Goal: Task Accomplishment & Management: Use online tool/utility

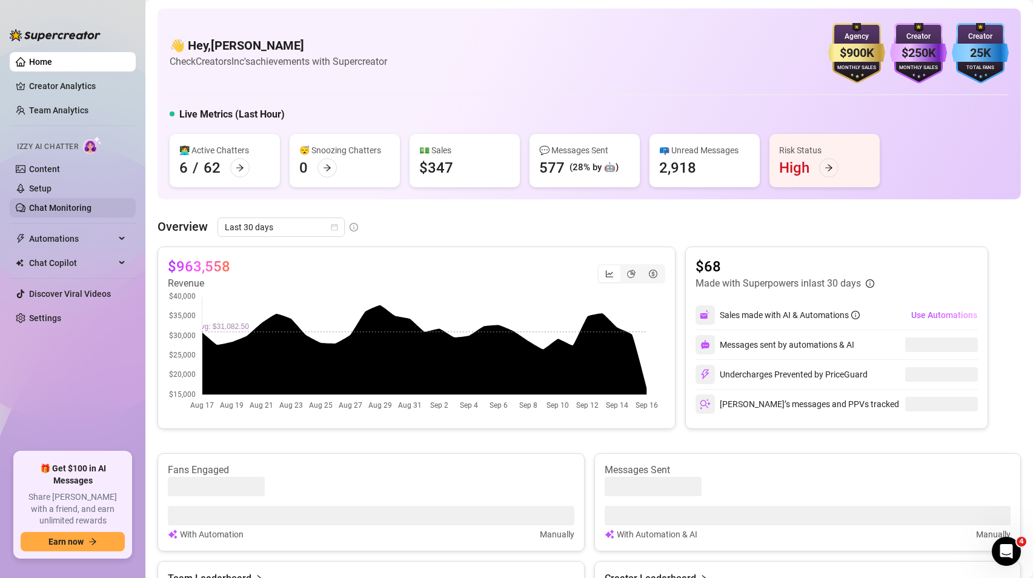
click at [82, 208] on link "Chat Monitoring" at bounding box center [60, 208] width 62 height 10
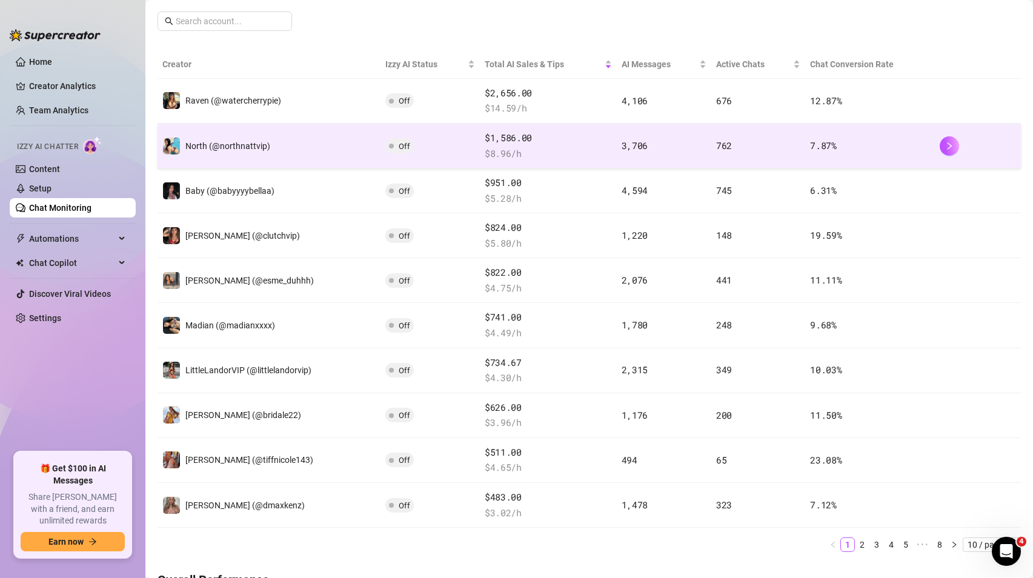
scroll to position [219, 0]
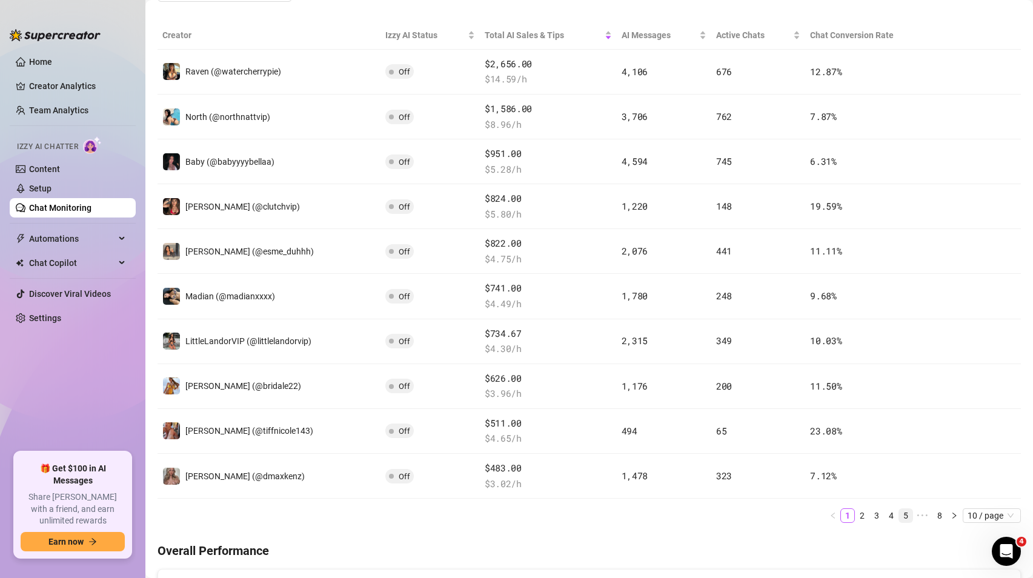
click at [899, 516] on link "5" at bounding box center [905, 515] width 13 height 13
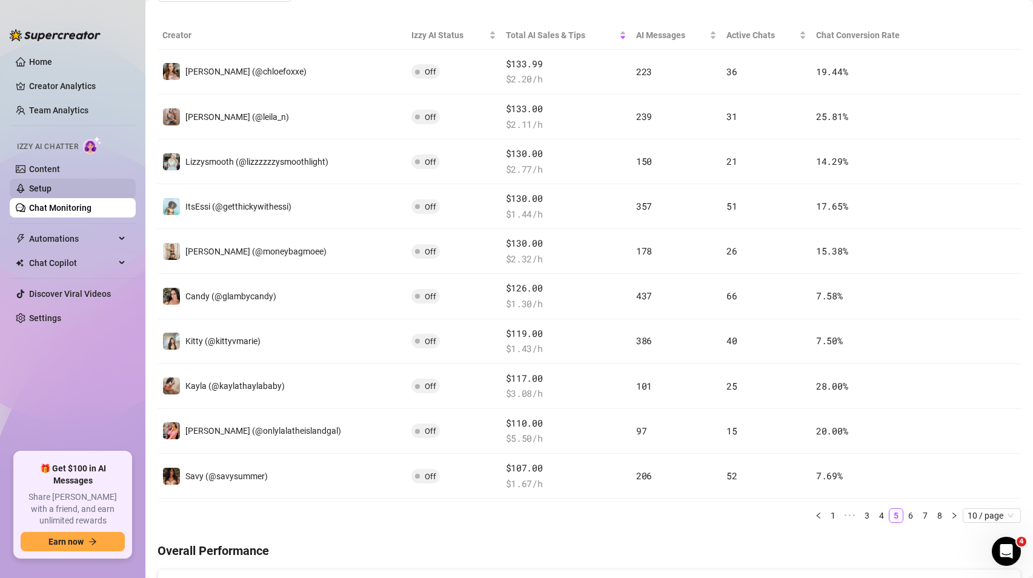
click at [49, 193] on link "Setup" at bounding box center [40, 189] width 22 height 10
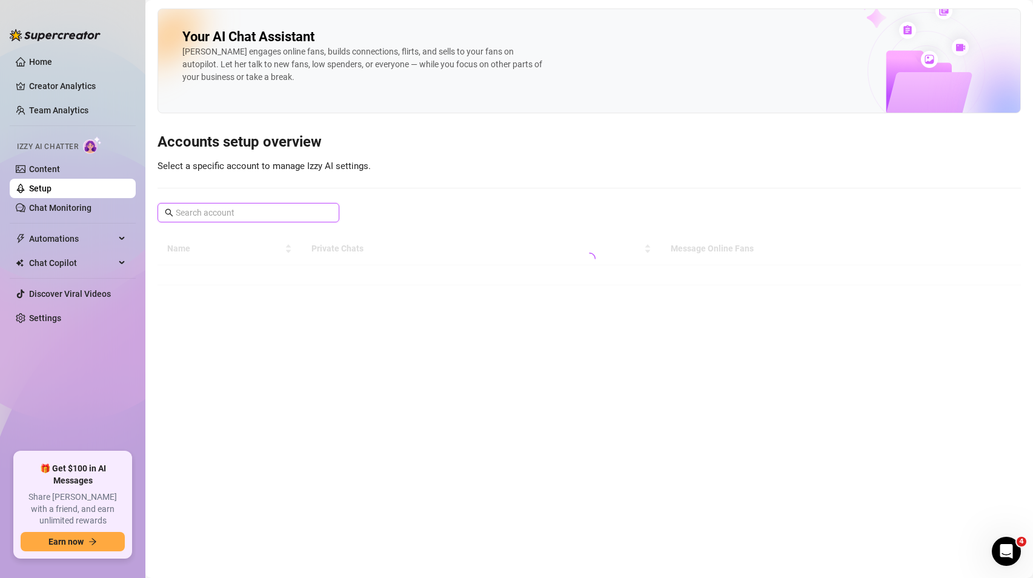
click at [195, 214] on input "text" at bounding box center [249, 212] width 147 height 13
type input "L"
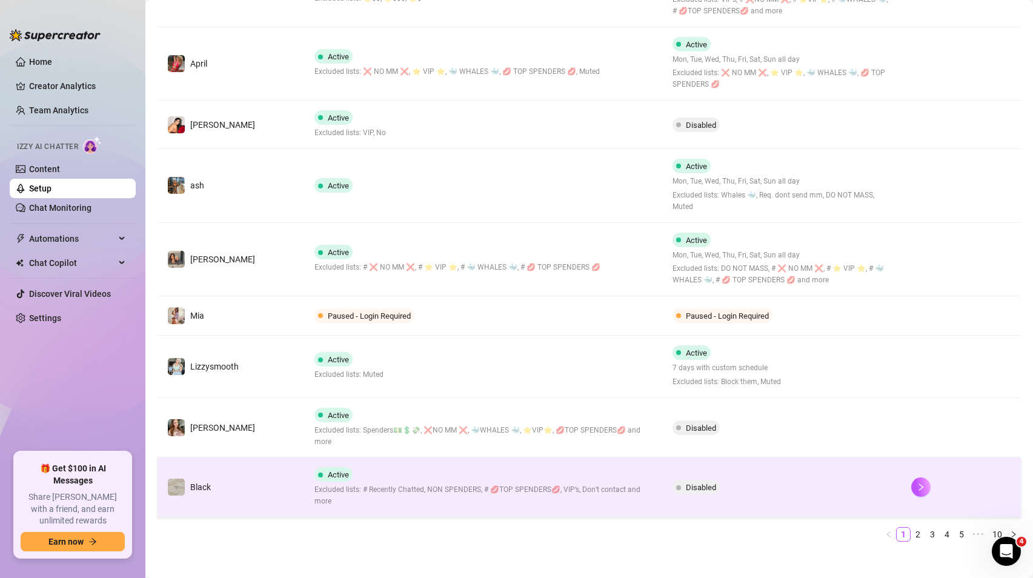
scroll to position [376, 0]
